Goal: Information Seeking & Learning: Learn about a topic

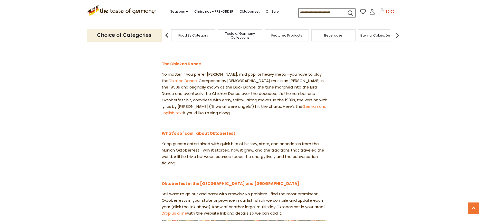
scroll to position [591, 0]
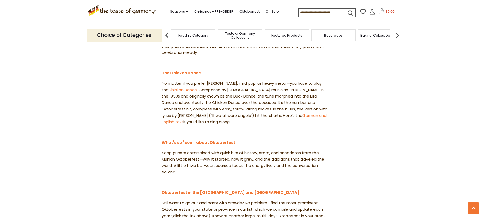
click at [188, 140] on strong "What's so "cool" about Oktoberfest" at bounding box center [198, 142] width 73 height 5
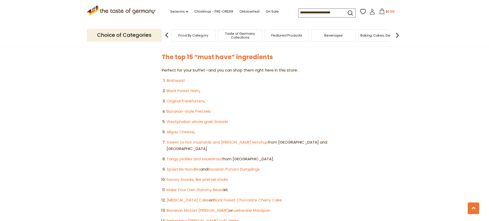
scroll to position [280, 0]
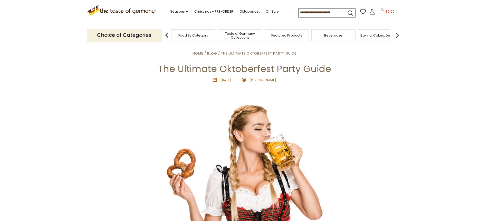
scroll to position [0, 0]
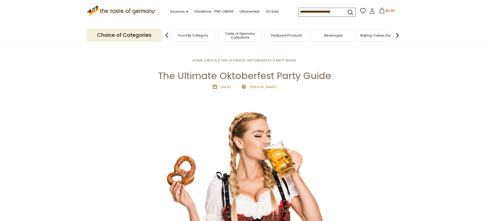
click at [195, 38] on div "Food By Category" at bounding box center [193, 35] width 44 height 12
click at [187, 35] on span "Food By Category" at bounding box center [191, 35] width 30 height 4
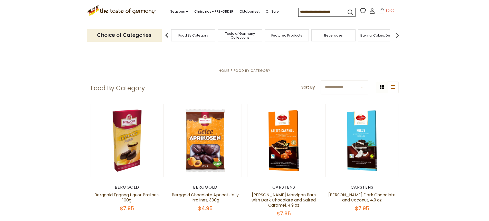
click at [398, 35] on img at bounding box center [398, 35] width 10 height 10
click at [397, 36] on img at bounding box center [398, 35] width 10 height 10
click at [397, 34] on img at bounding box center [398, 35] width 10 height 10
click at [399, 34] on img at bounding box center [398, 35] width 10 height 10
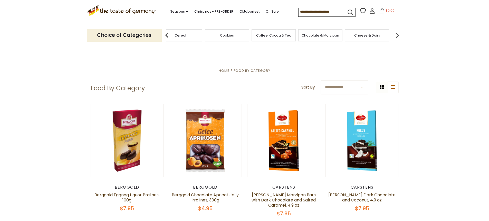
click at [399, 34] on img at bounding box center [398, 35] width 10 height 10
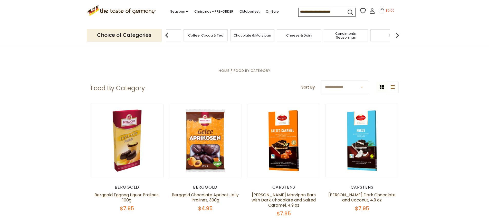
click at [399, 34] on img at bounding box center [398, 35] width 10 height 10
click at [250, 11] on link "Oktoberfest" at bounding box center [250, 12] width 20 height 6
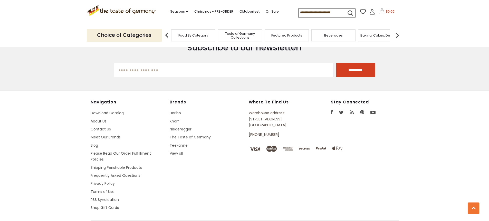
scroll to position [1564, 0]
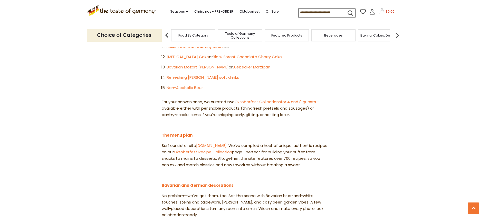
scroll to position [437, 0]
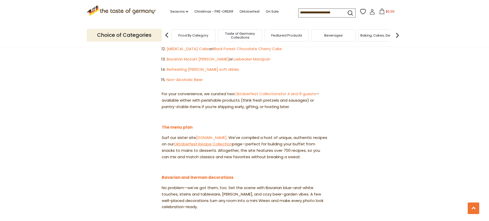
click at [225, 141] on link "Oktoberfest Recipe Collection" at bounding box center [203, 143] width 58 height 5
